Goal: Book appointment/travel/reservation

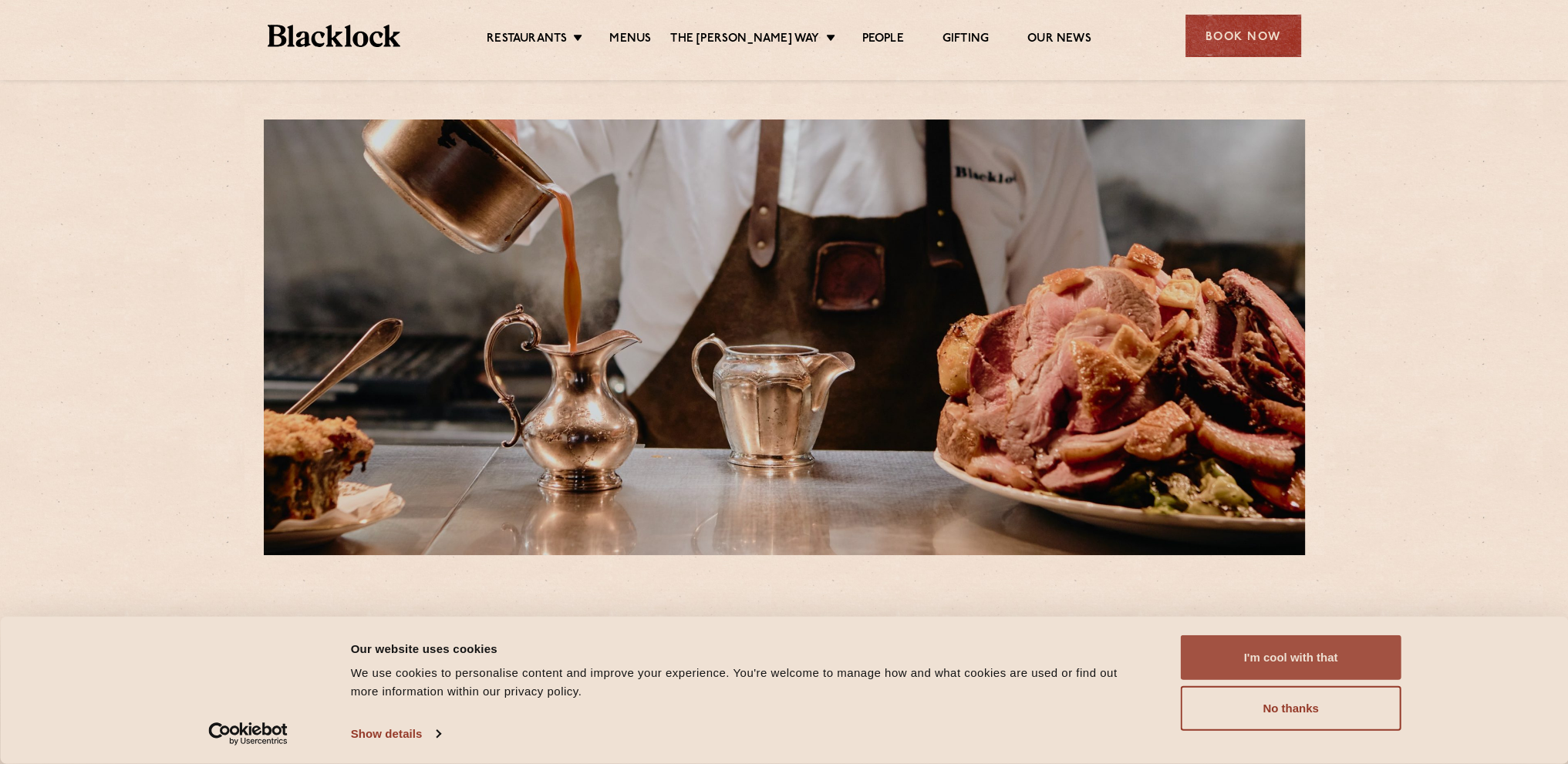
click at [1239, 653] on button "I'm cool with that" at bounding box center [1291, 657] width 220 height 44
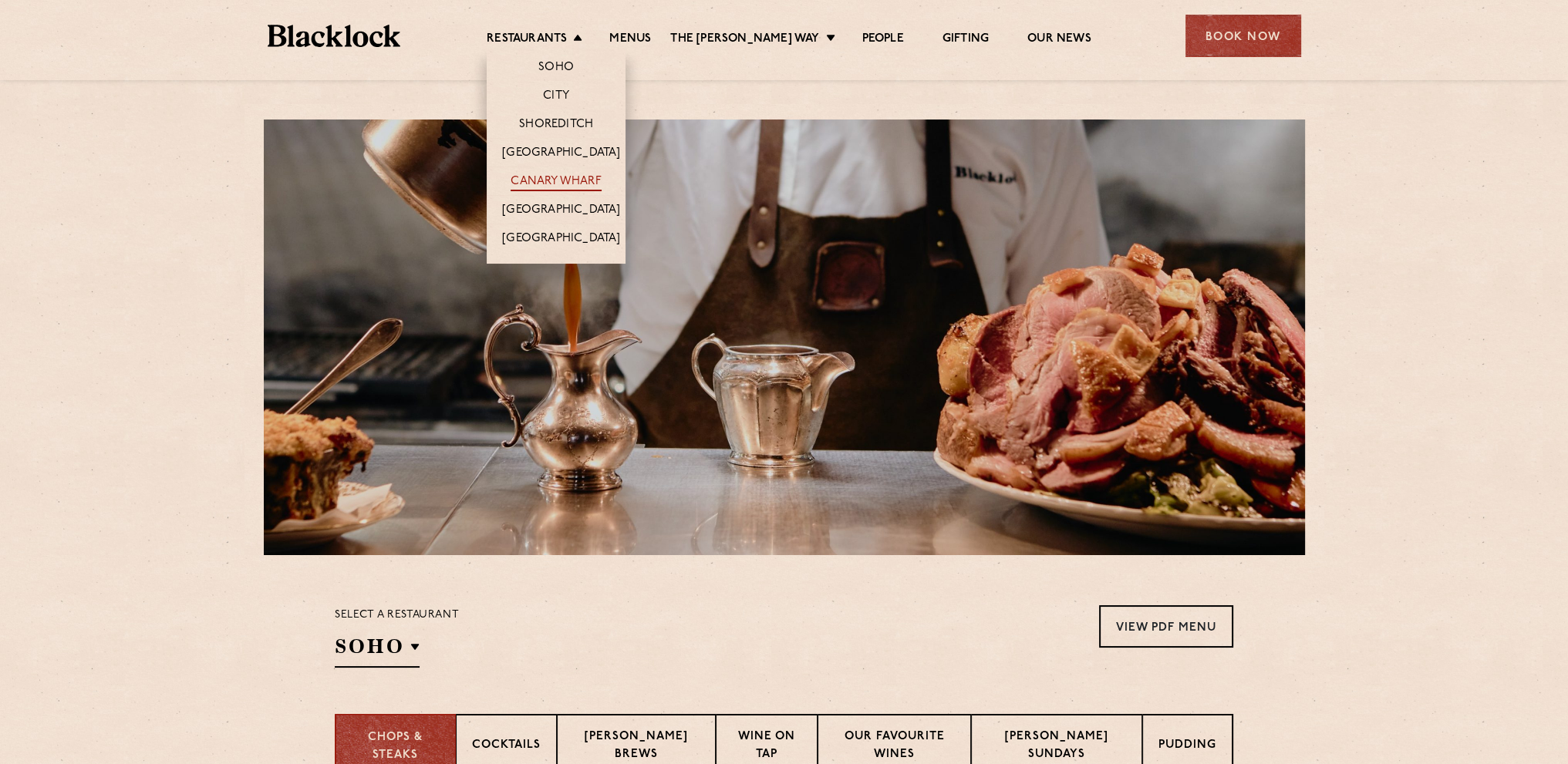
click at [561, 178] on link "Canary Wharf" at bounding box center [555, 183] width 90 height 17
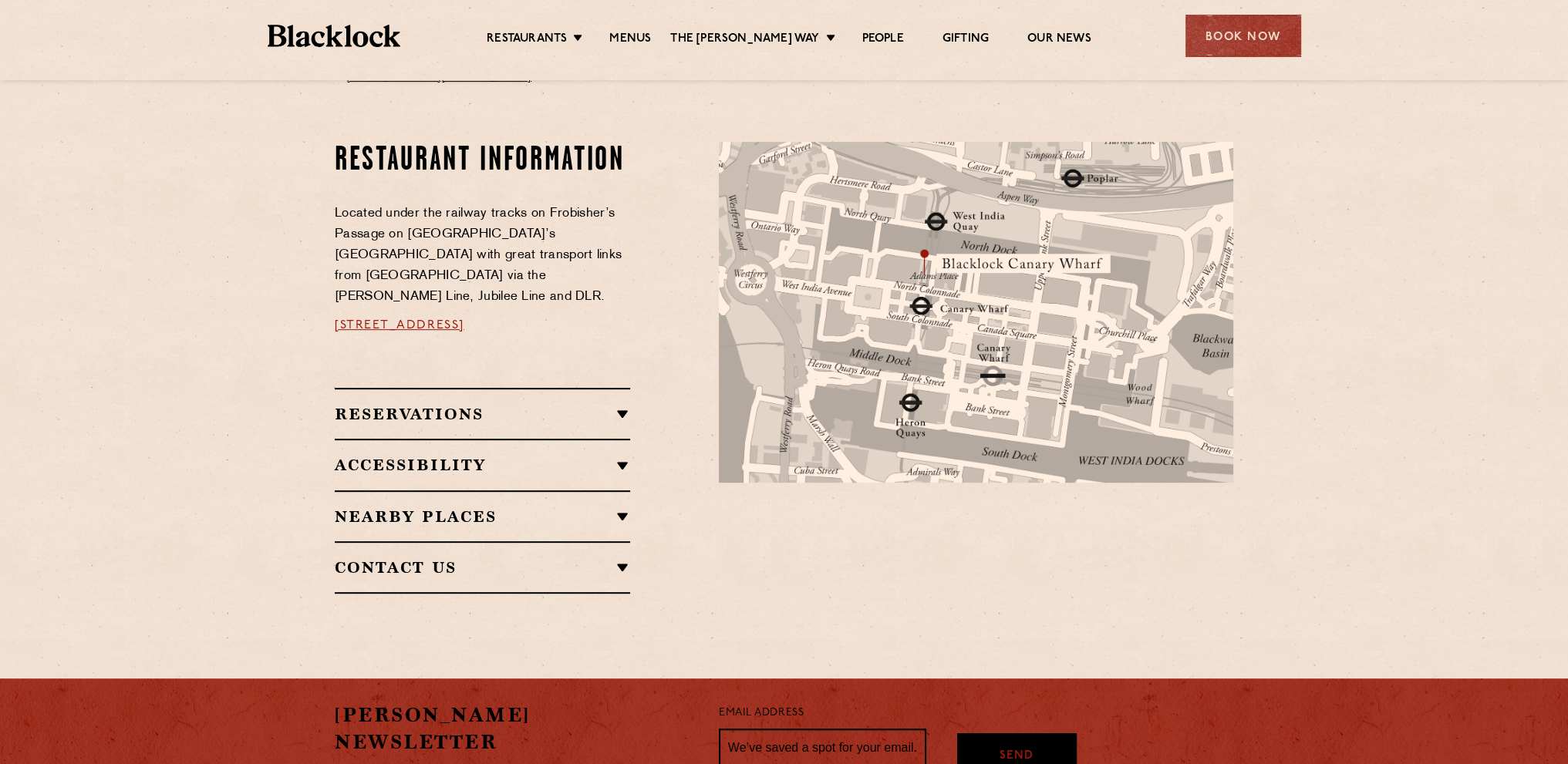
scroll to position [848, 0]
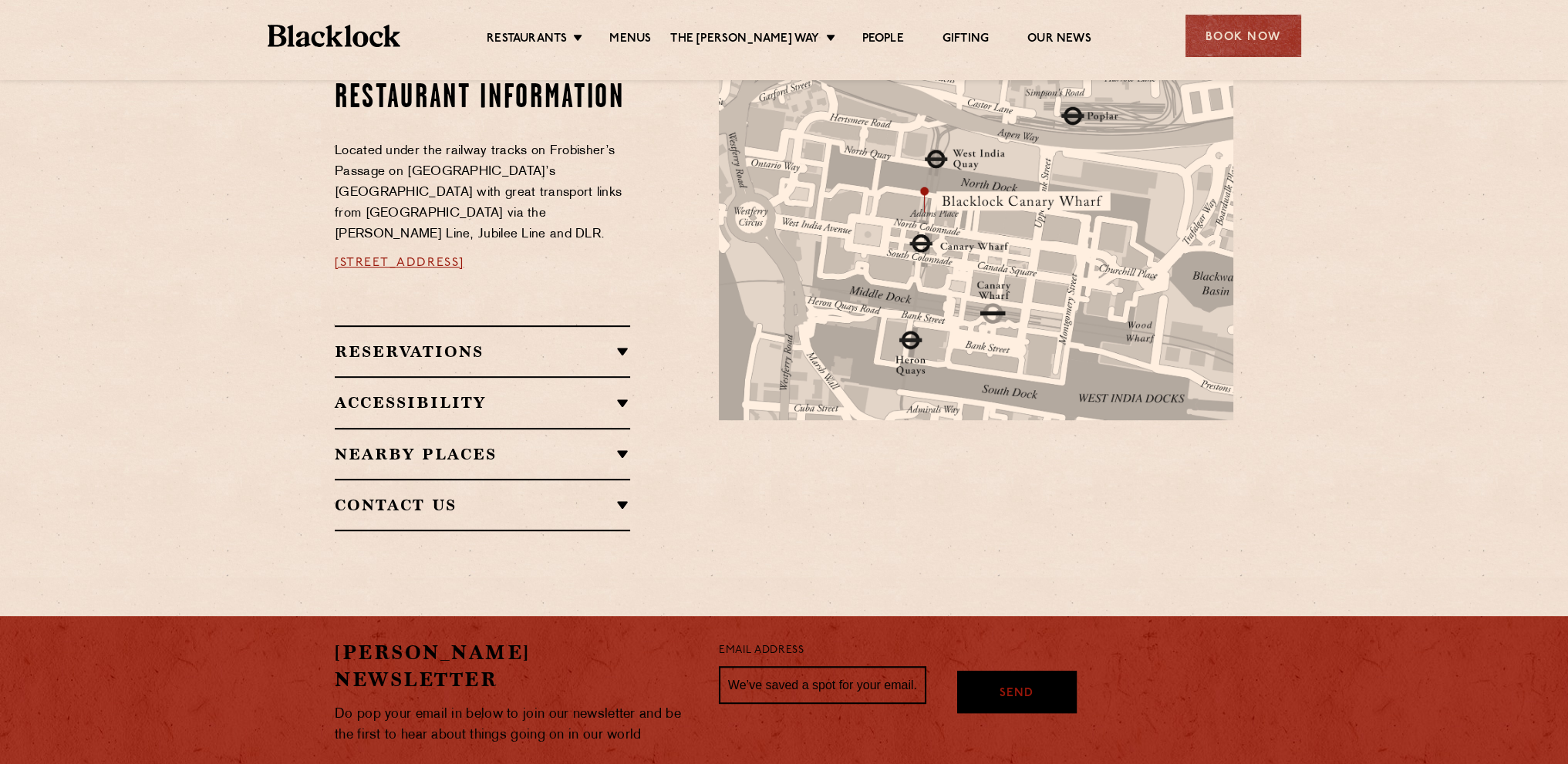
click at [616, 343] on h2 "Reservations" at bounding box center [482, 351] width 296 height 18
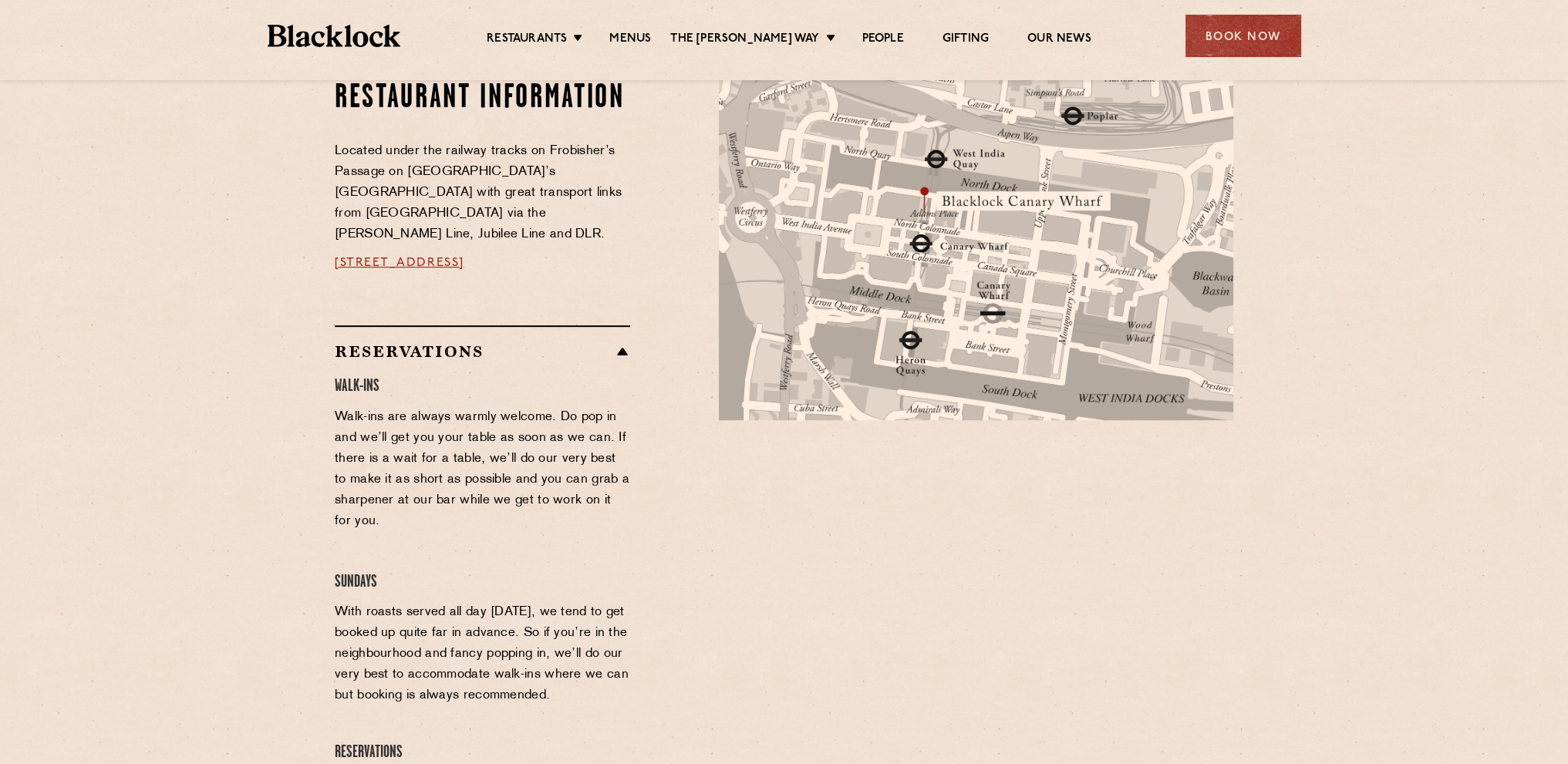
click at [616, 343] on h2 "Reservations" at bounding box center [482, 351] width 296 height 18
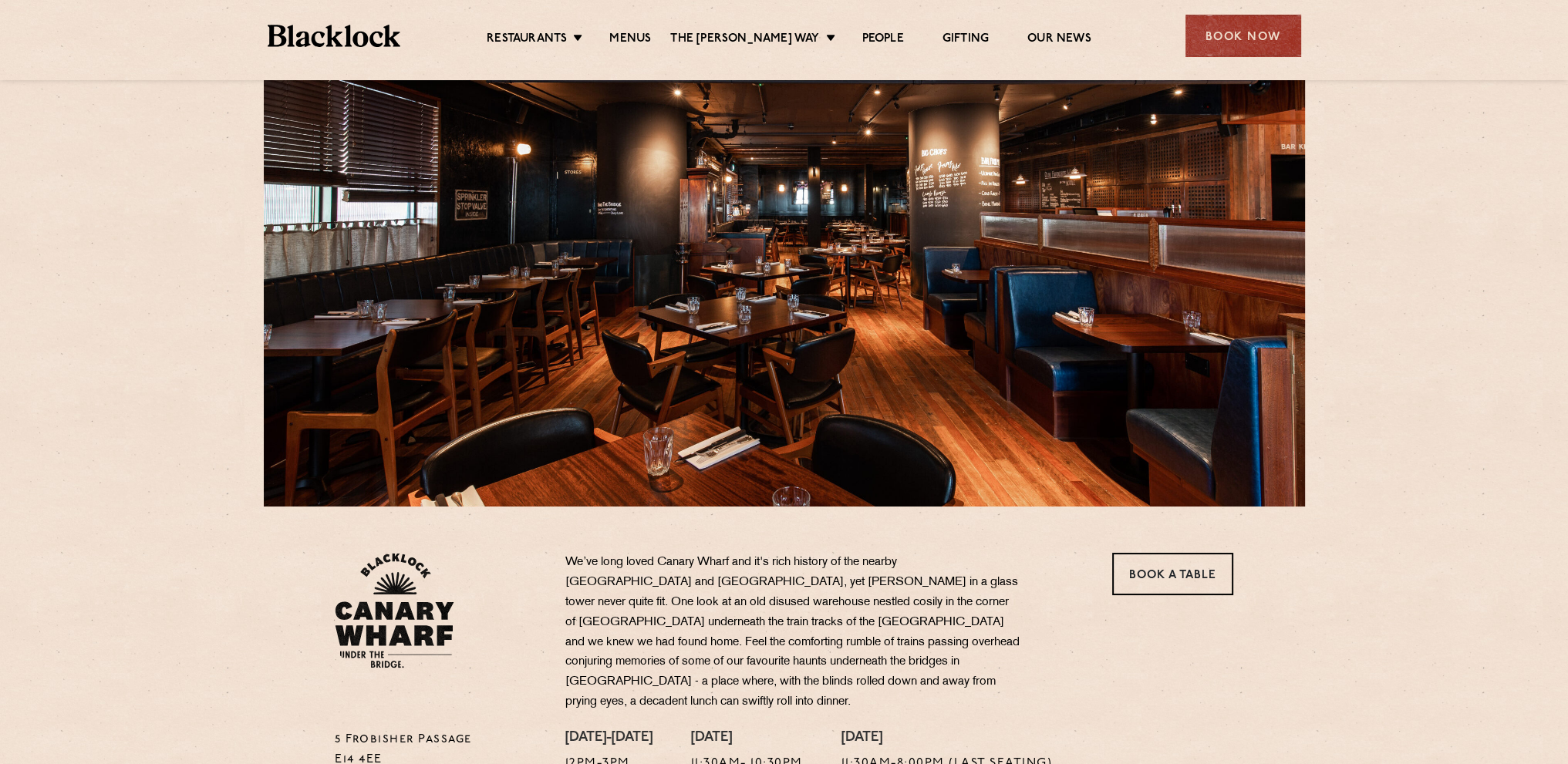
scroll to position [0, 0]
